Goal: Information Seeking & Learning: Learn about a topic

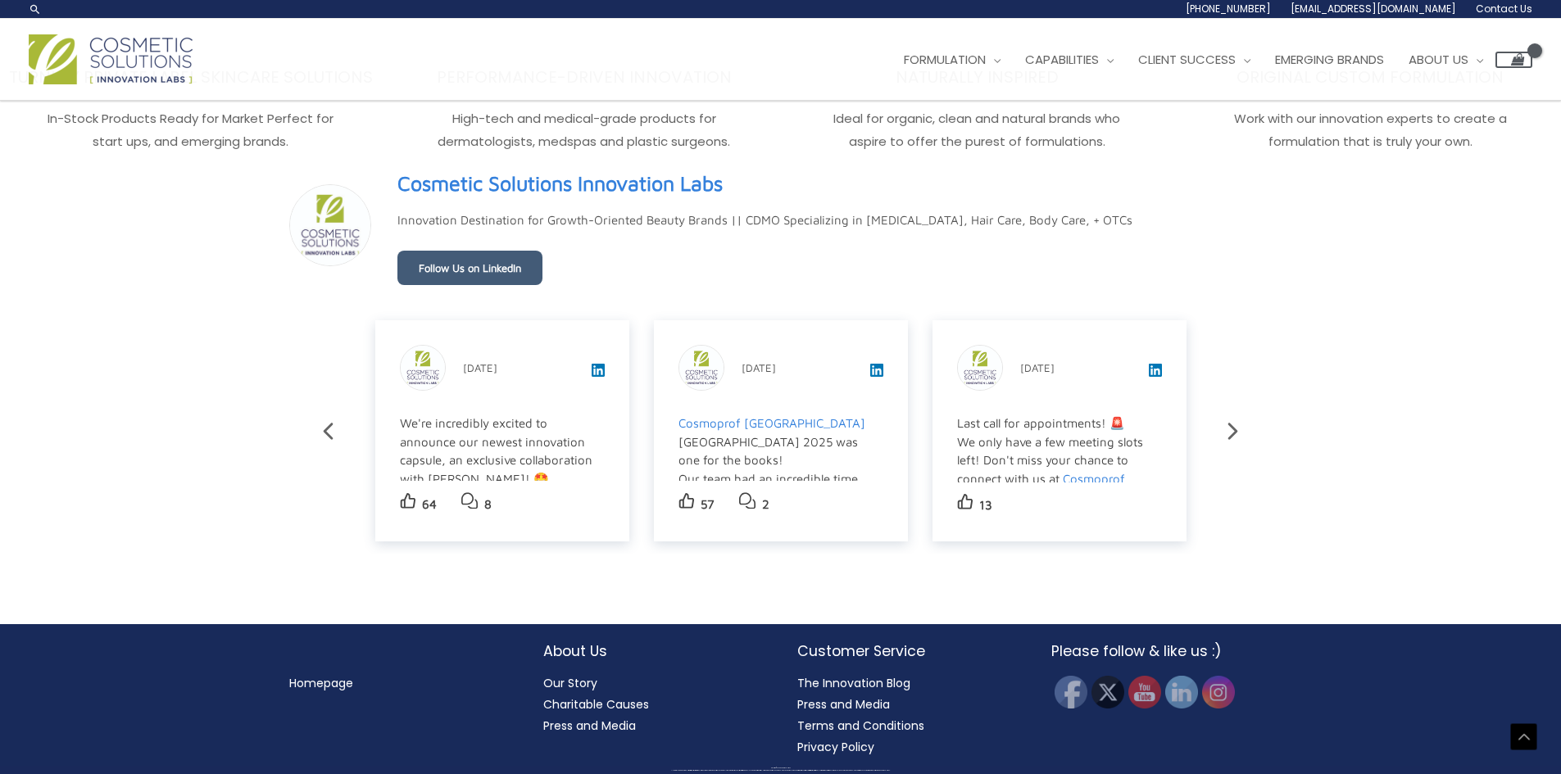
scroll to position [2875, 0]
click at [573, 687] on link "Our Story" at bounding box center [570, 683] width 54 height 16
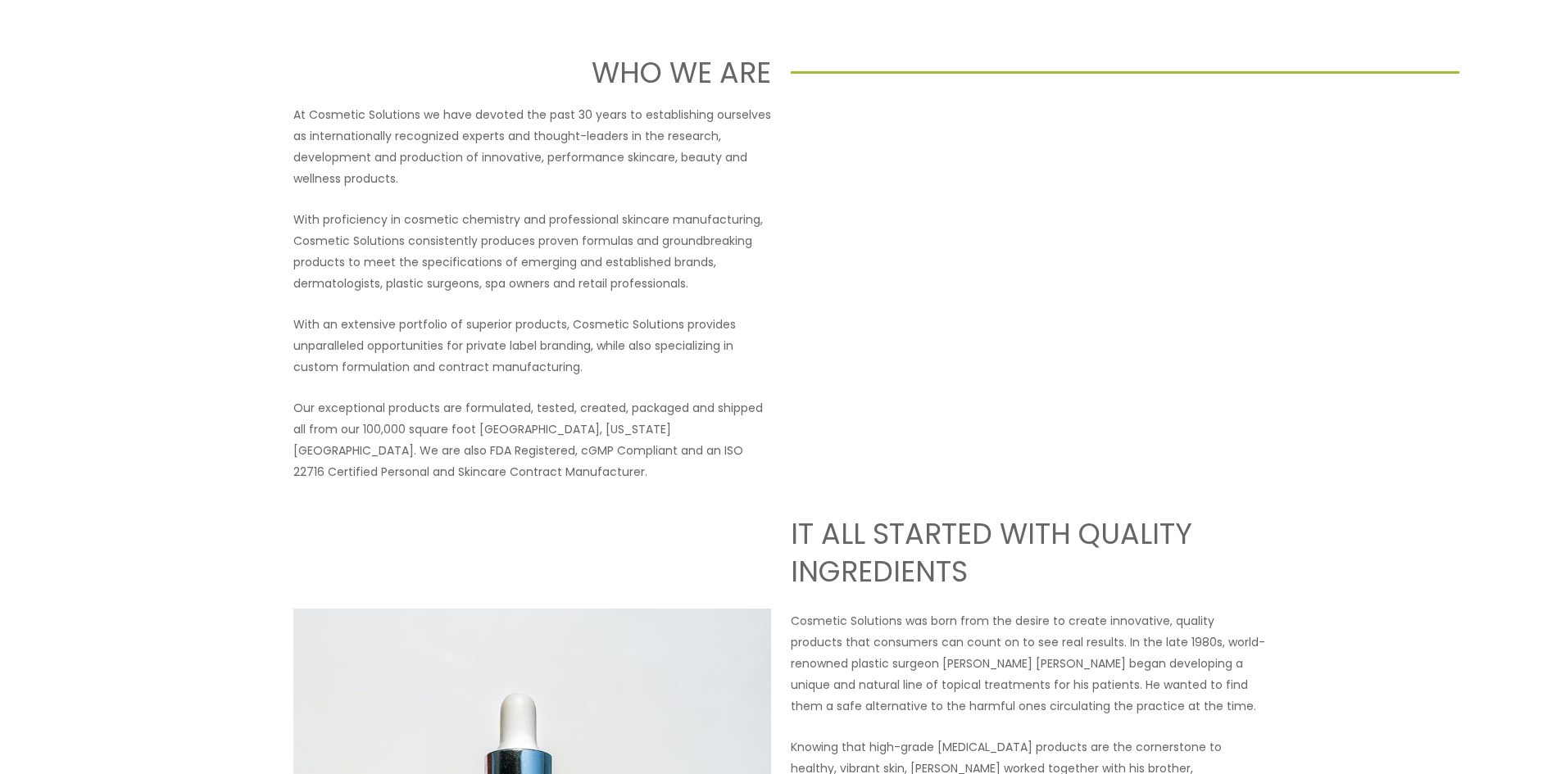
scroll to position [164, 0]
drag, startPoint x: 551, startPoint y: 447, endPoint x: 607, endPoint y: 447, distance: 55.7
click at [607, 447] on p "Our exceptional products are formulated, tested, created, packaged and shipped …" at bounding box center [532, 435] width 478 height 85
copy p "ISO 22716"
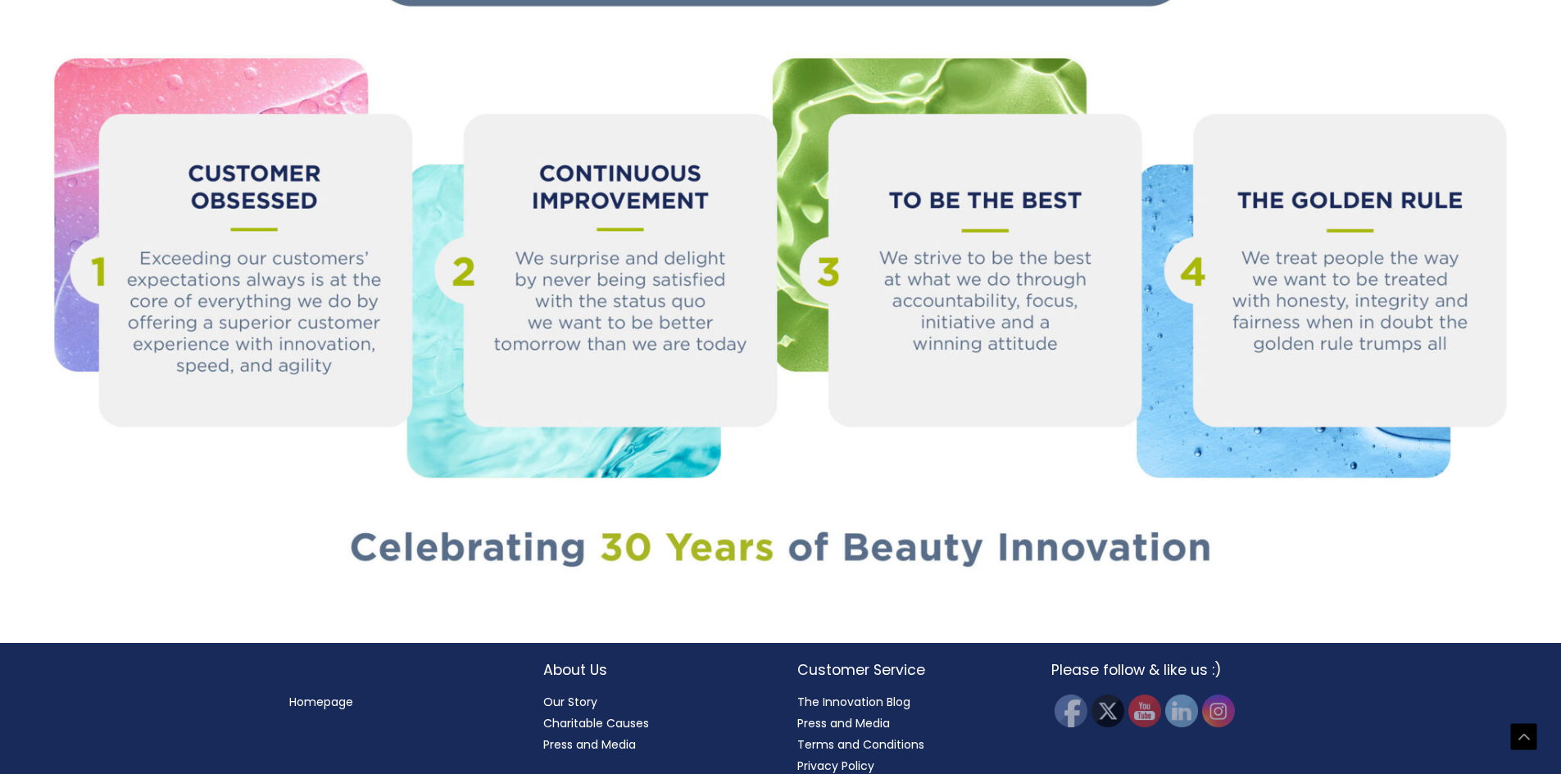
scroll to position [1805, 0]
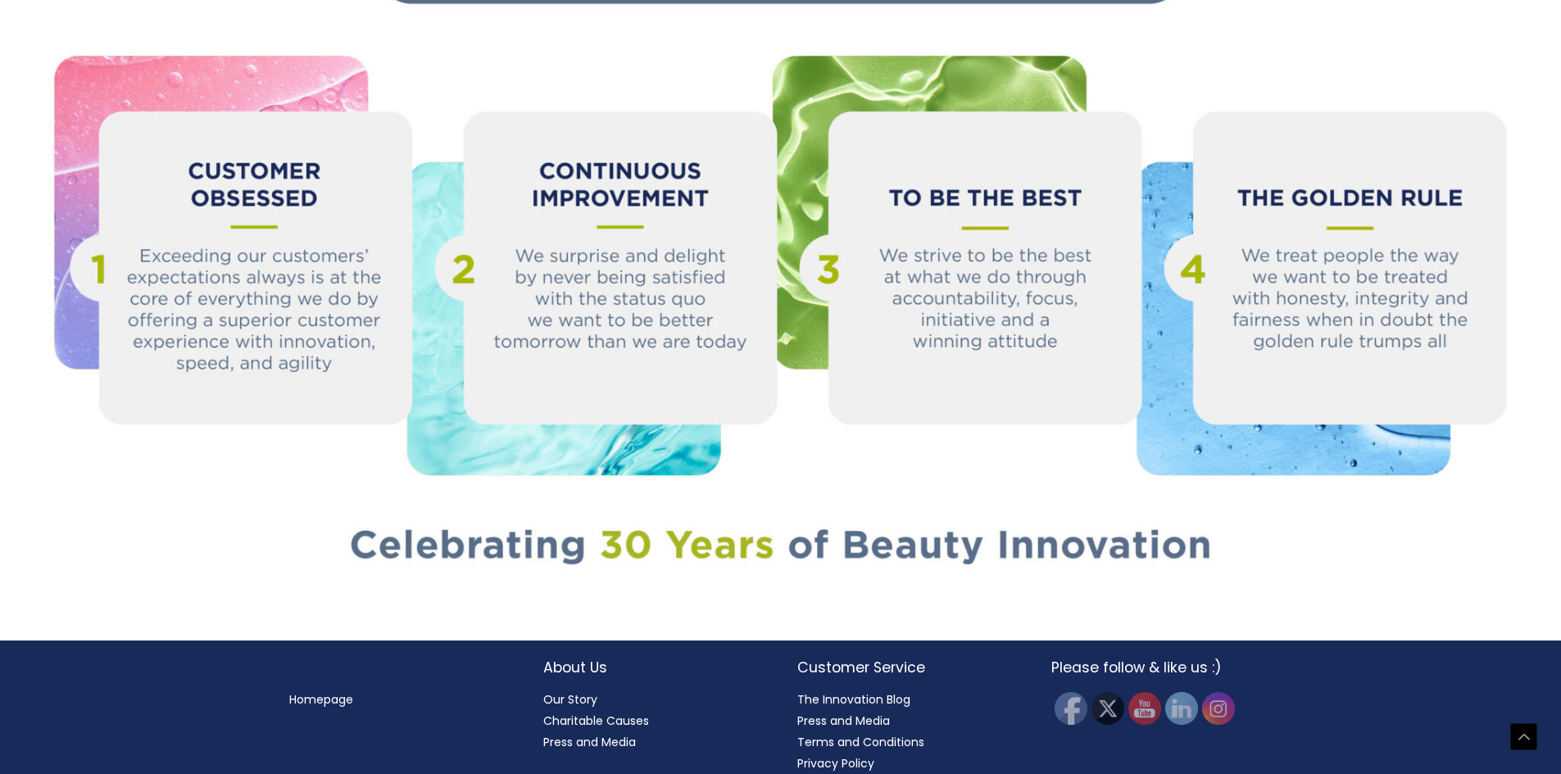
click at [598, 713] on link "Charitable Causes" at bounding box center [596, 721] width 106 height 16
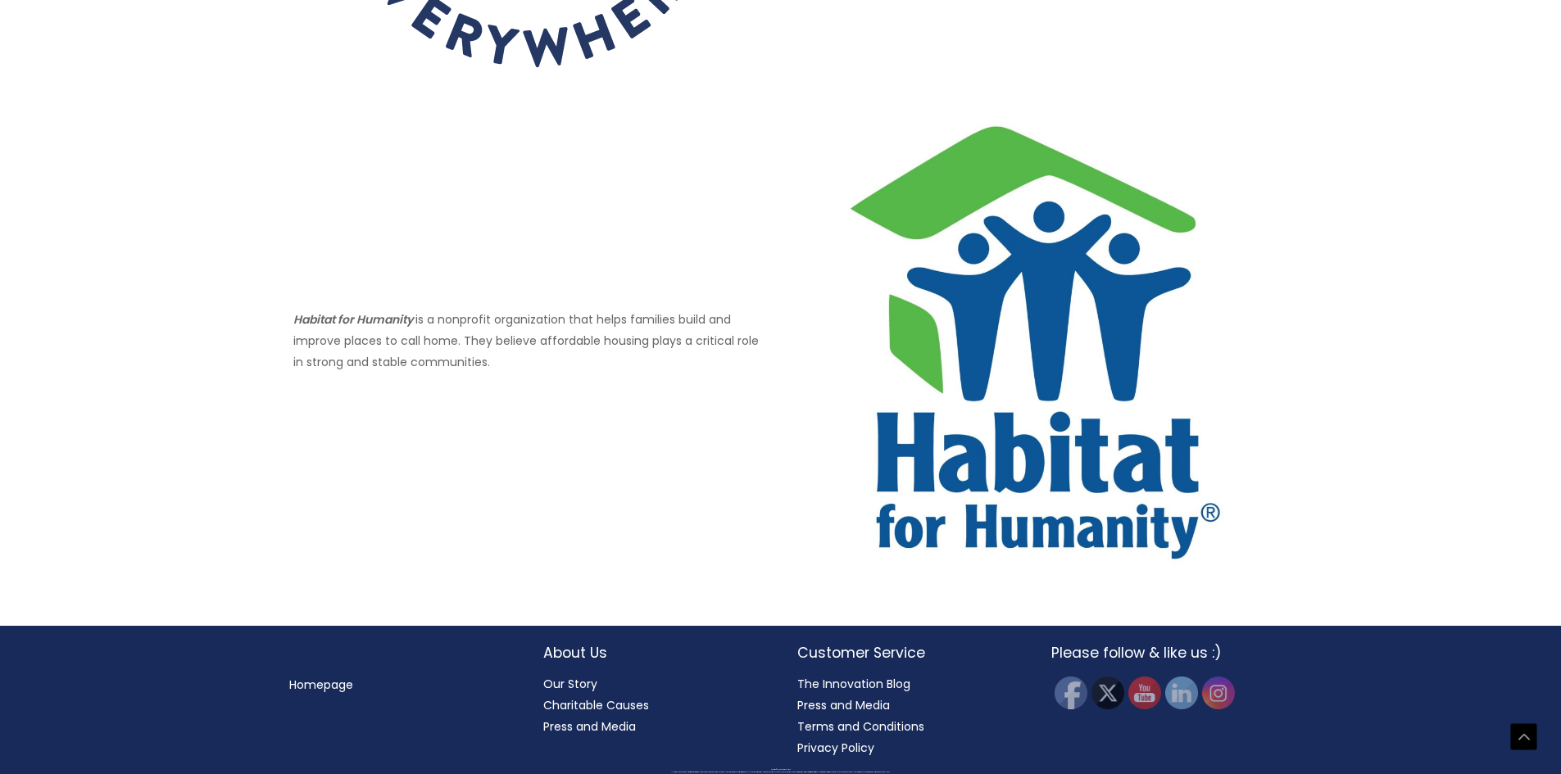
scroll to position [1005, 0]
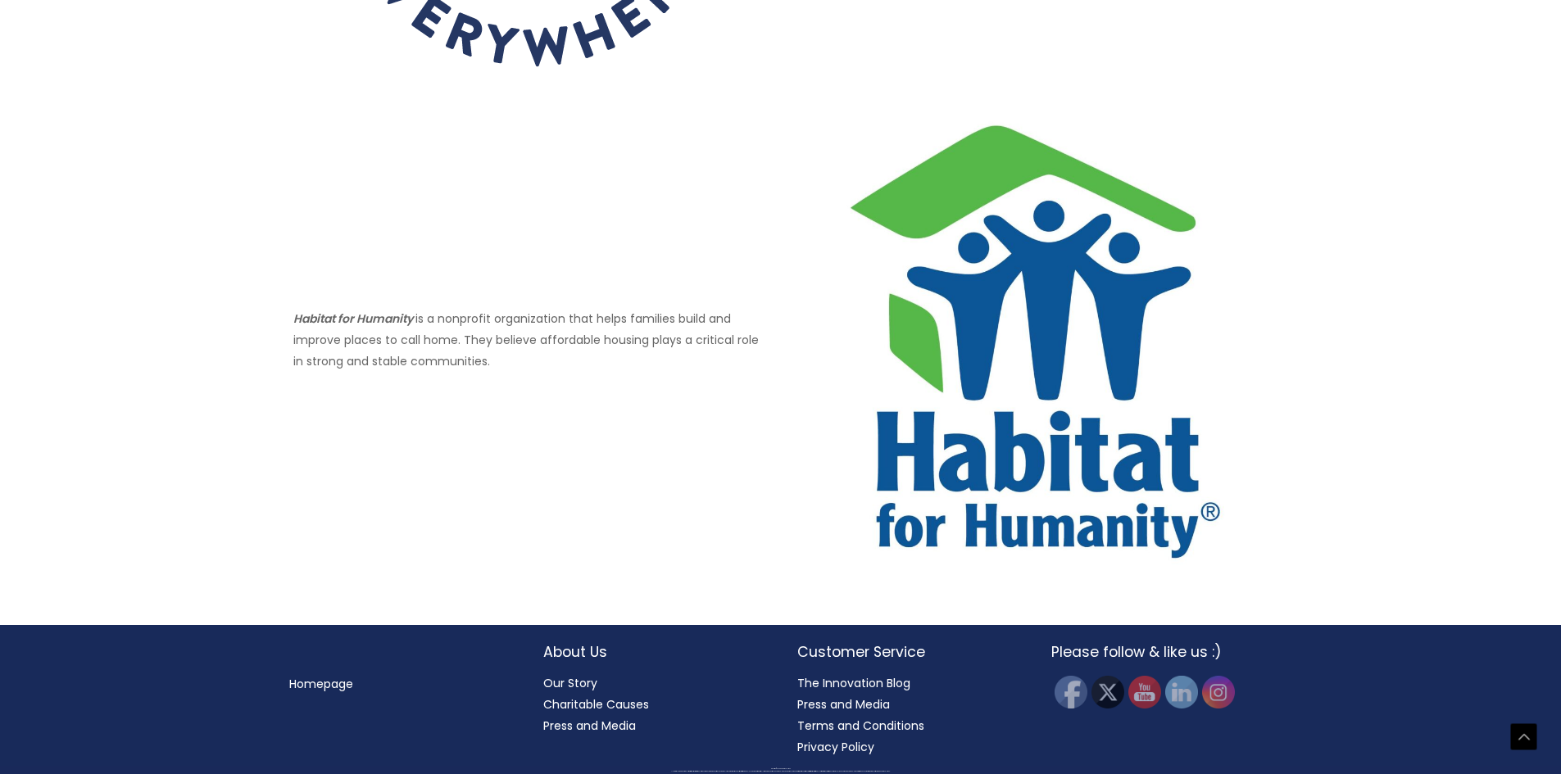
click at [817, 703] on link "Press and Media" at bounding box center [843, 704] width 93 height 16
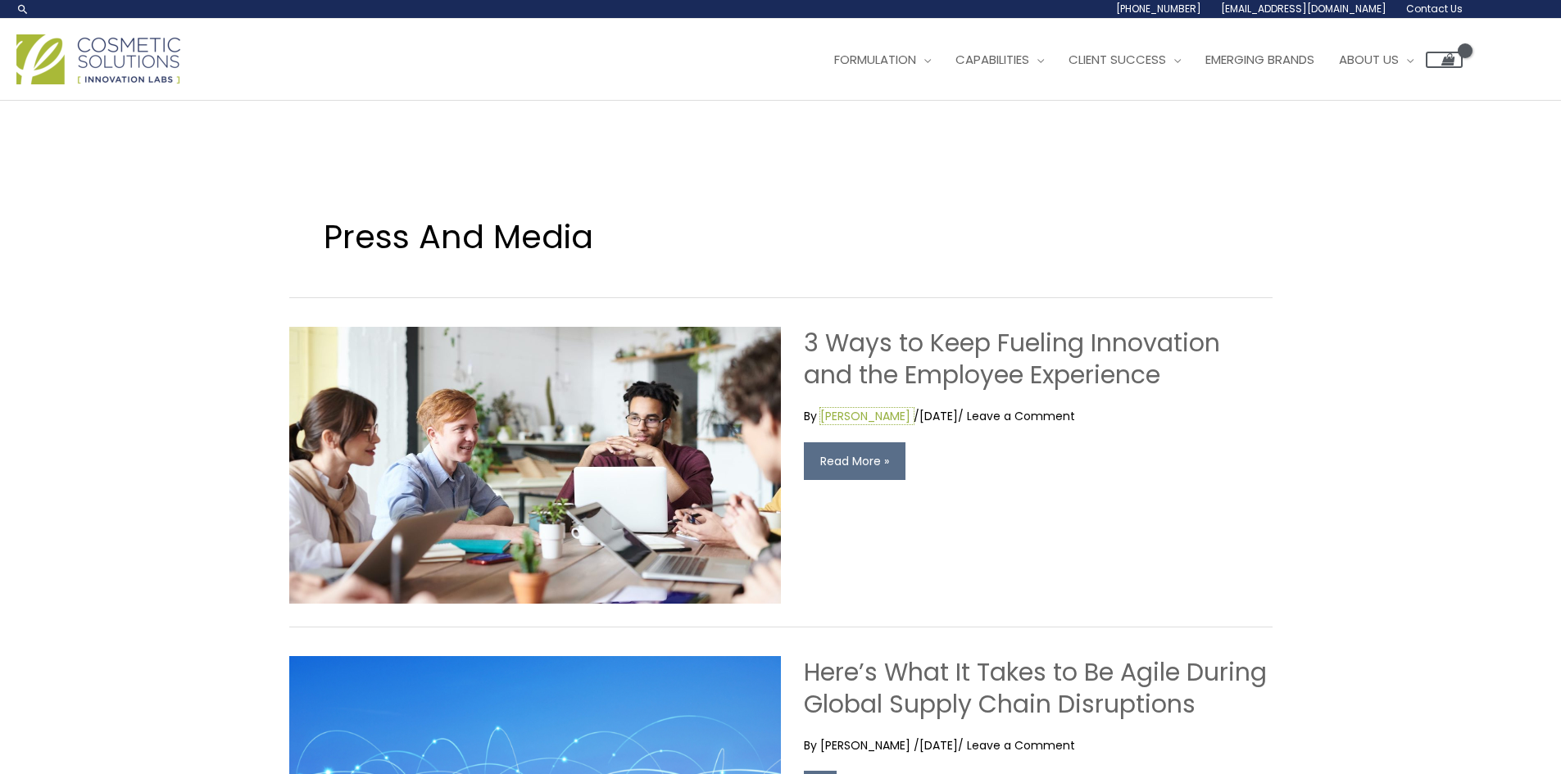
drag, startPoint x: 836, startPoint y: 412, endPoint x: 868, endPoint y: 414, distance: 32.0
click at [836, 412] on span "jarrod" at bounding box center [865, 416] width 90 height 16
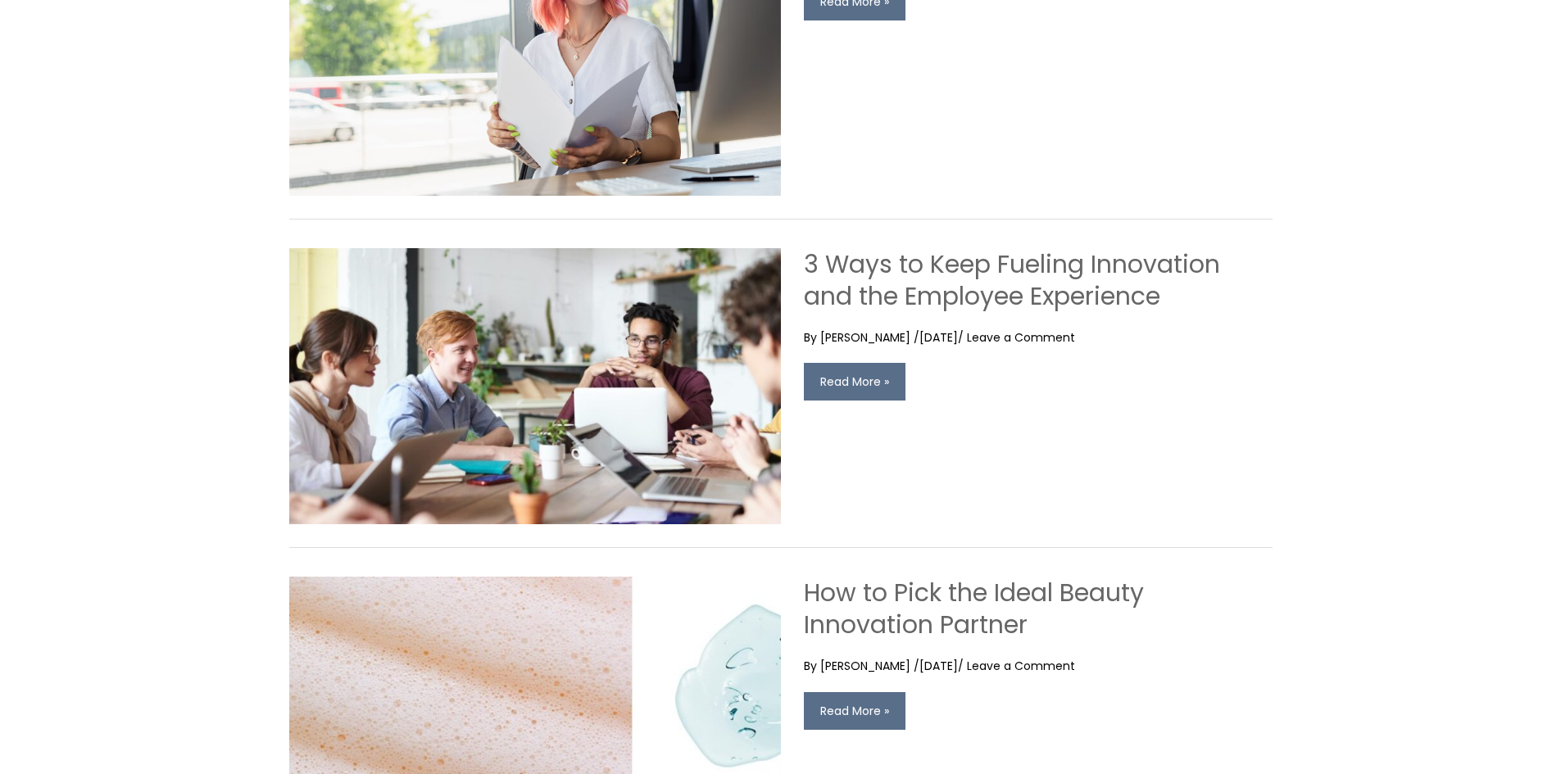
scroll to position [492, 0]
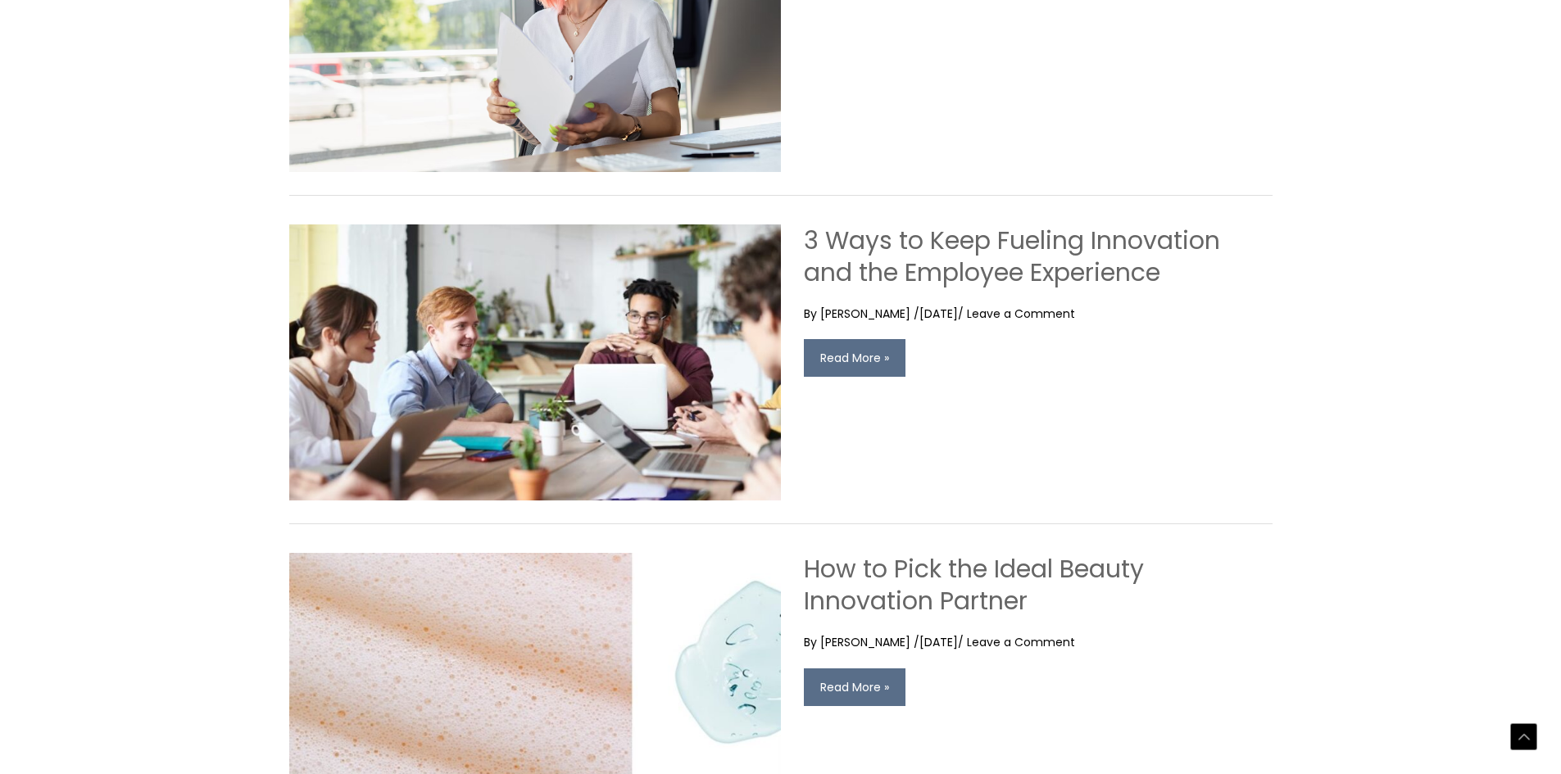
click at [964, 577] on link "How to Pick the Ideal Beauty Innovation Partner" at bounding box center [974, 584] width 340 height 67
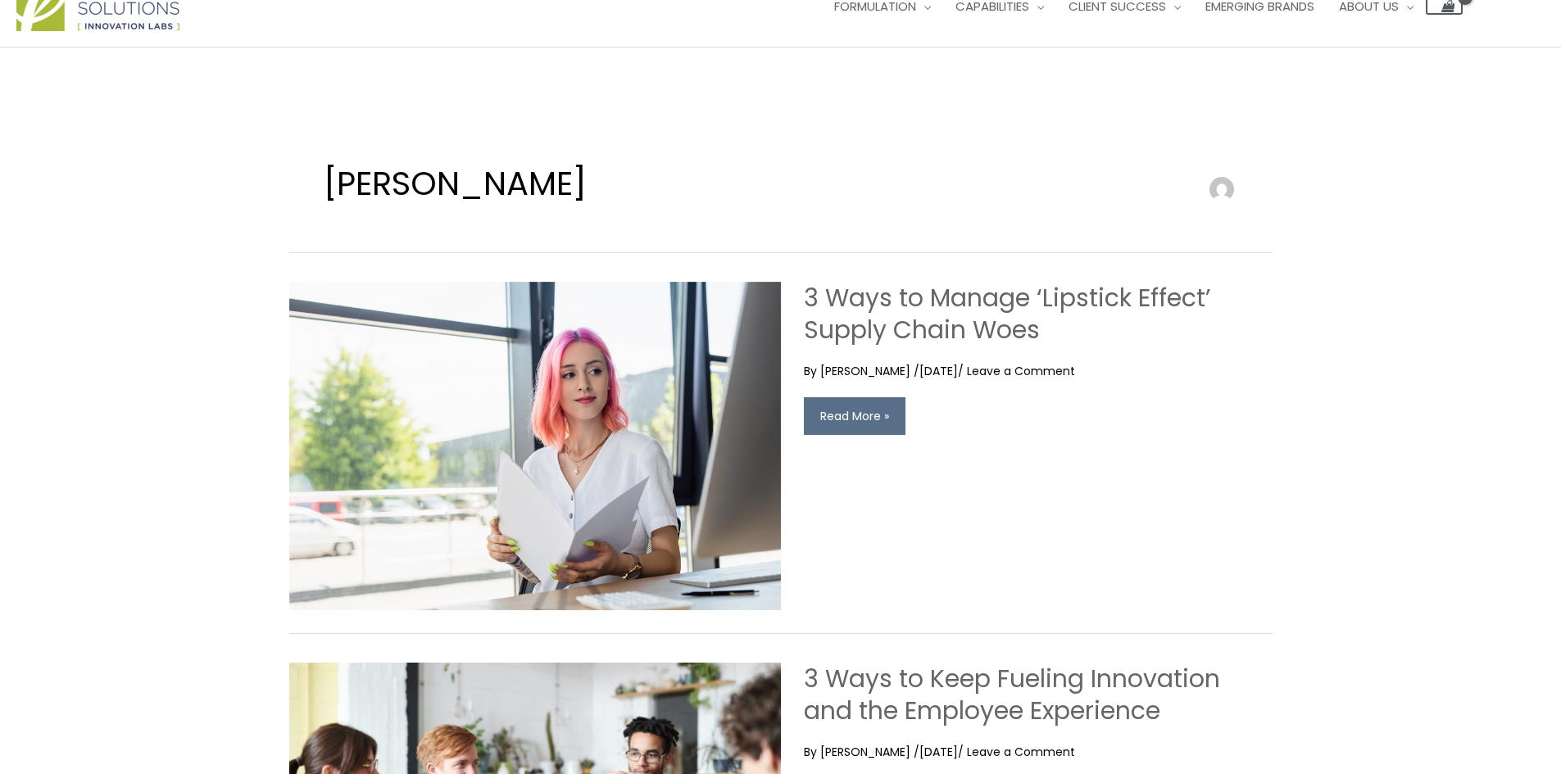
scroll to position [0, 0]
